Goal: Task Accomplishment & Management: Manage account settings

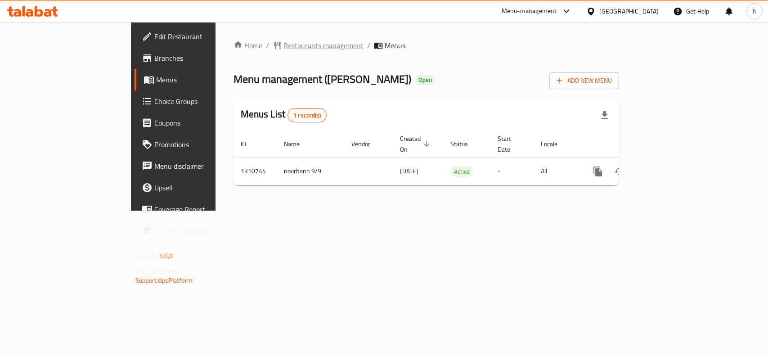
drag, startPoint x: 0, startPoint y: 0, endPoint x: 245, endPoint y: 41, distance: 248.7
click at [284, 41] on span "Restaurants management" at bounding box center [324, 45] width 80 height 11
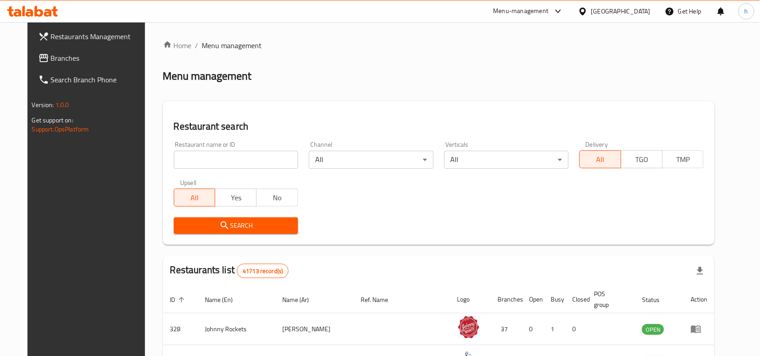
click at [54, 59] on span "Branches" at bounding box center [99, 58] width 96 height 11
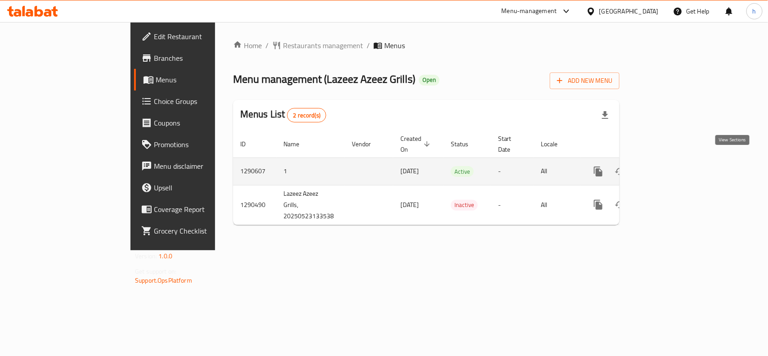
click at [667, 167] on icon "enhanced table" at bounding box center [663, 171] width 8 height 8
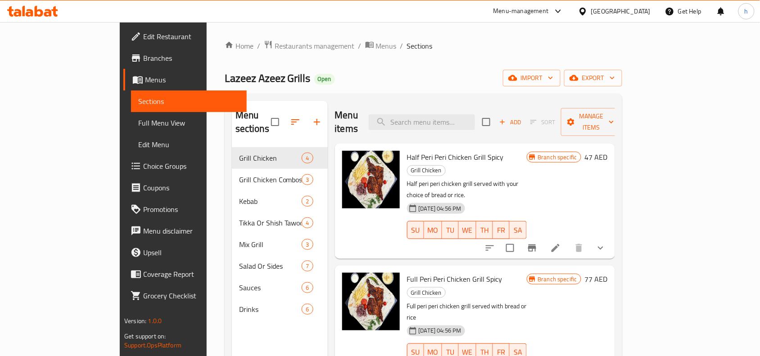
click at [143, 162] on span "Choice Groups" at bounding box center [191, 166] width 96 height 11
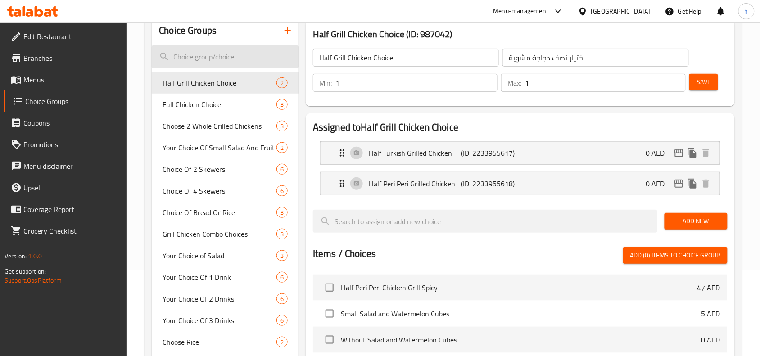
scroll to position [113, 0]
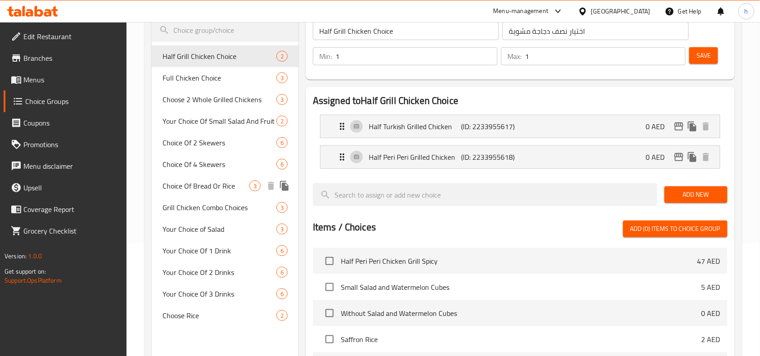
click at [206, 181] on span "Choice Of Bread Or Rice" at bounding box center [205, 185] width 87 height 11
type input "Choice Of Bread Or Rice"
type input "اختيار خبز أو أرز"
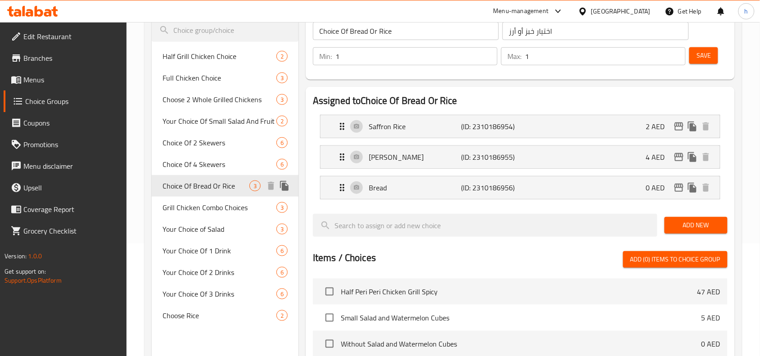
click at [203, 188] on span "Choice Of Bread Or Rice" at bounding box center [205, 185] width 87 height 11
click at [207, 203] on span "Grill Chicken Combo Choices" at bounding box center [205, 207] width 87 height 11
type input "Grill Chicken Combo Choices"
type input "خيارات كومبو دجاج مشوي"
type input "0"
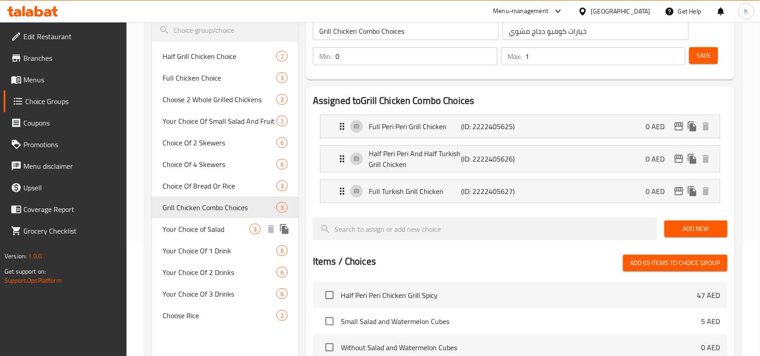
click at [187, 230] on span "Your Choice of Salad" at bounding box center [205, 229] width 87 height 11
type input "Your Choice of Salad"
type input "اختيارك من سلطة"
type input "1"
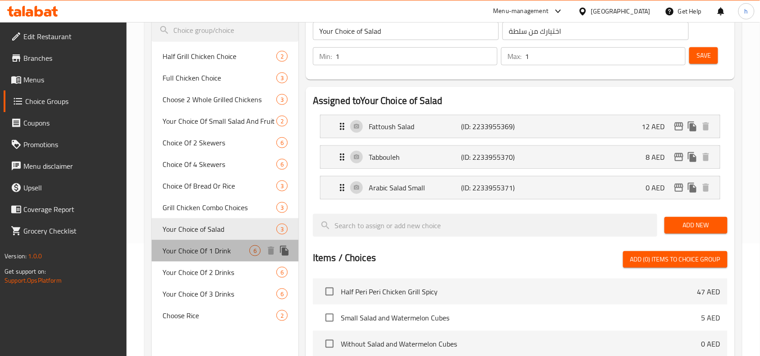
click at [190, 253] on span "Your Choice Of 1 Drink" at bounding box center [205, 250] width 87 height 11
type input "Your Choice Of 1 Drink"
type input "اختيارك لمشروب واحد"
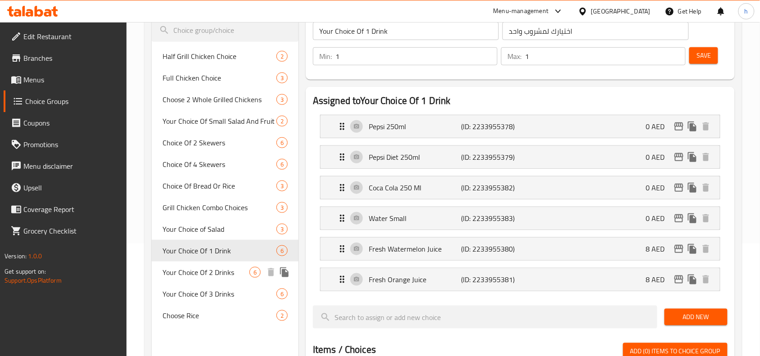
click at [197, 275] on span "Your Choice Of 2 Drinks" at bounding box center [205, 272] width 87 height 11
type input "Your Choice Of 2 Drinks"
type input "اختيارك من 2 مشروبين"
type input "2"
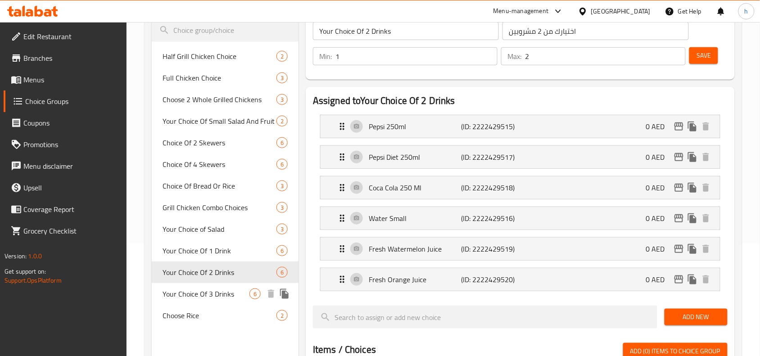
click at [199, 291] on span "Your Choice Of 3 Drinks" at bounding box center [205, 293] width 87 height 11
type input "Your Choice Of 3 Drinks"
type input "اختيارك من 3 مشروبات"
type input "3"
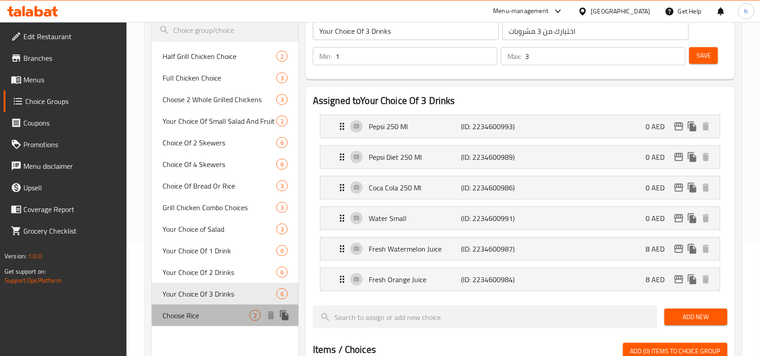
click at [188, 314] on span "Choose Rice" at bounding box center [205, 315] width 87 height 11
type input "Choose Rice"
type input "اختر الأرز"
type input "1"
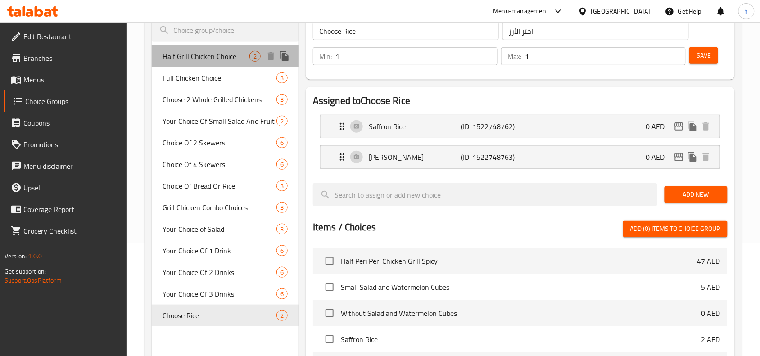
click at [196, 60] on span "Half Grill Chicken Choice" at bounding box center [205, 56] width 87 height 11
type input "Half Grill Chicken Choice"
type input "اختيار نصف دجاجة مشوية"
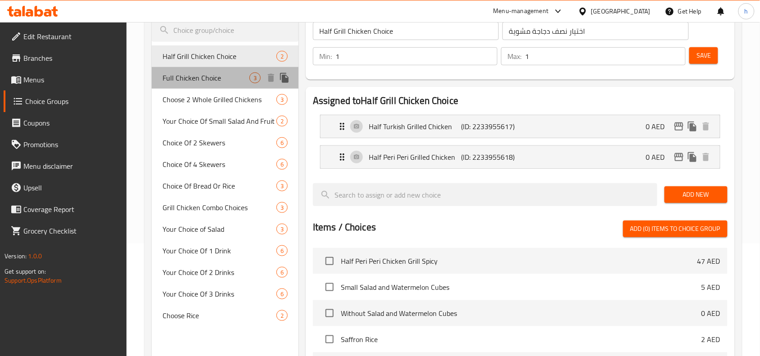
click at [200, 75] on span "Full Chicken Choice" at bounding box center [205, 77] width 87 height 11
type input "Full Chicken Choice"
type input "اختيار دجاجة كاملة"
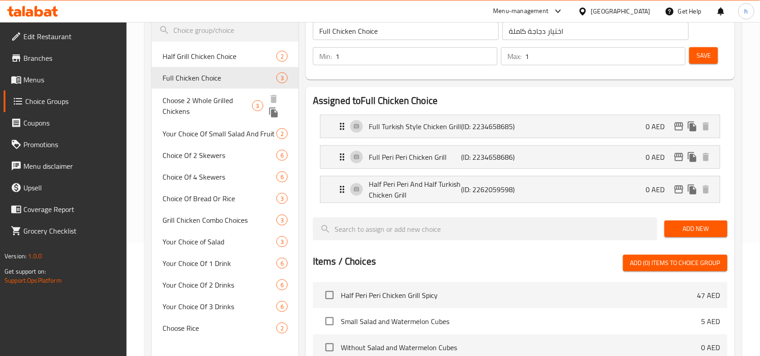
click at [203, 100] on span "Choose 2 Whole Grilled Chickens" at bounding box center [206, 106] width 89 height 22
type input "Choose 2 Whole Grilled Chickens"
type input "اختيار دجاجتين مشويتين كاملتين"
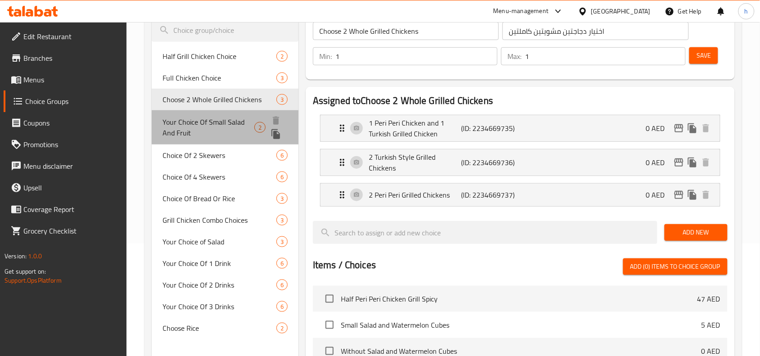
click at [201, 129] on span "Your Choice Of Small Salad And Fruit" at bounding box center [207, 128] width 91 height 22
type input "Your Choice Of Small Salad And Fruit"
type input "اختيارك من السلطة الصغيرة والفواكه"
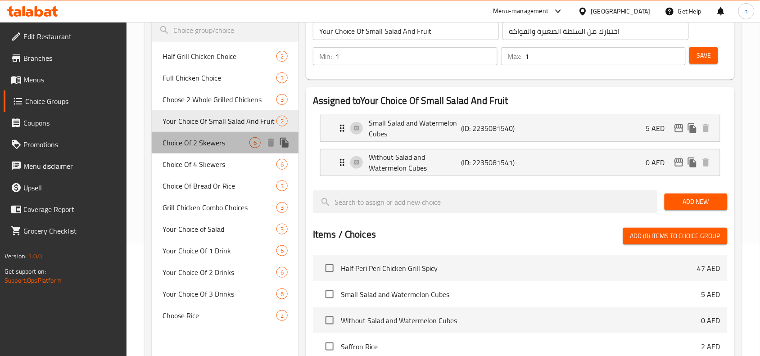
click at [206, 146] on span "Choice Of 2 Skewers" at bounding box center [205, 142] width 87 height 11
type input "Choice Of 2 Skewers"
type input "اختيار 2 أسياخ"
type input "2"
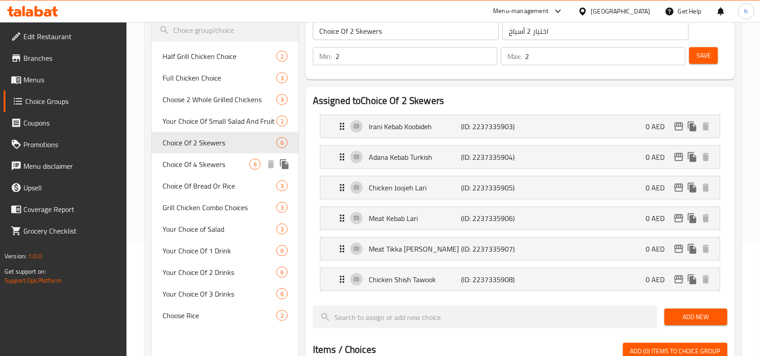
click at [207, 162] on span "Choice Of 4 Skewers" at bounding box center [205, 164] width 87 height 11
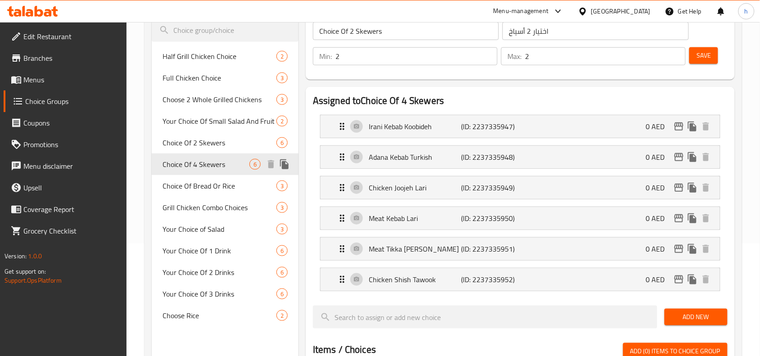
type input "Choice Of 4 Skewers"
type input "اختيار 4 أسياخ"
type input "4"
click at [199, 186] on span "Choice Of Bread Or Rice" at bounding box center [205, 185] width 87 height 11
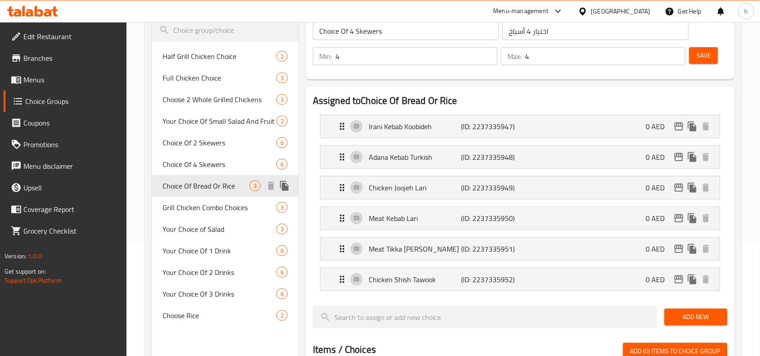
type input "Choice Of Bread Or Rice"
type input "اختيار خبز أو أرز"
type input "1"
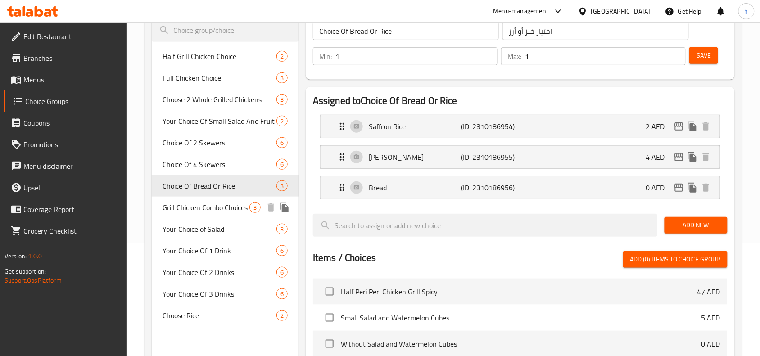
click at [200, 208] on span "Grill Chicken Combo Choices" at bounding box center [205, 207] width 87 height 11
type input "Grill Chicken Combo Choices"
type input "خيارات كومبو دجاج مشوي"
type input "0"
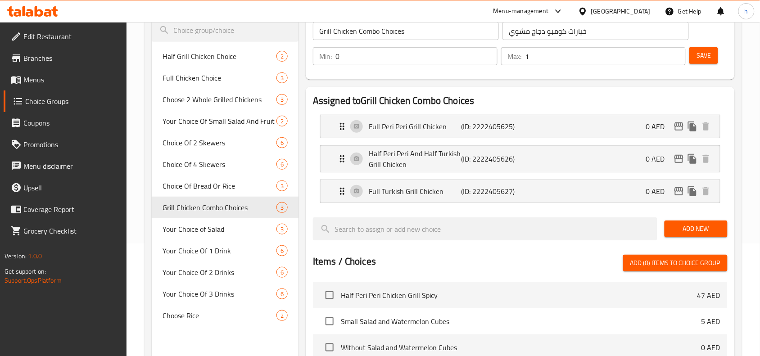
click at [144, 172] on div "Choice Groups Half Grill Chicken Choice 2 Full Chicken Choice 3 Choose 2 Whole …" at bounding box center [442, 277] width 597 height 591
click at [196, 183] on span "Choice Of Bread Or Rice" at bounding box center [205, 185] width 87 height 11
type input "Choice Of Bread Or Rice"
type input "اختيار خبز أو أرز"
type input "1"
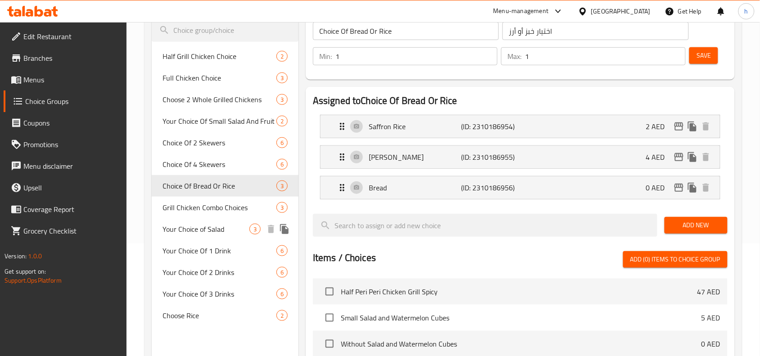
click at [205, 226] on span "Your Choice of Salad" at bounding box center [205, 229] width 87 height 11
type input "Your Choice of Salad"
type input "اختيارك من سلطة"
